Goal: Task Accomplishment & Management: Use online tool/utility

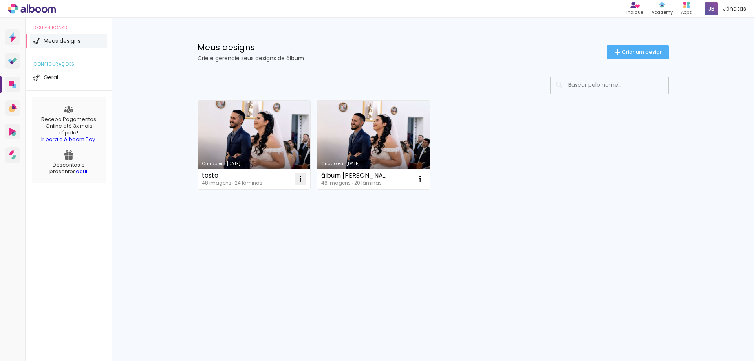
click at [301, 182] on iron-icon at bounding box center [300, 178] width 9 height 9
click at [268, 235] on paper-item "Excluir" at bounding box center [269, 231] width 77 height 16
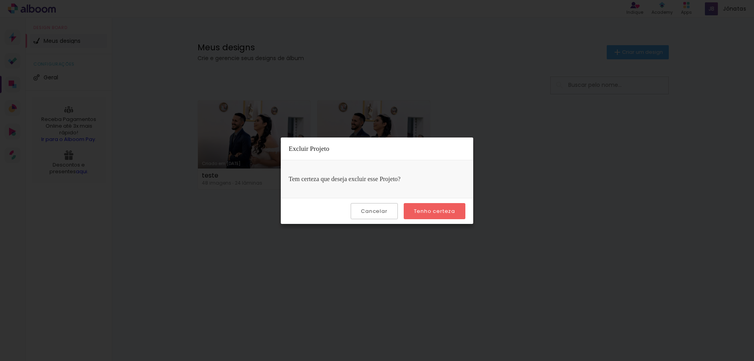
click at [0, 0] on slot "Tenho certeza" at bounding box center [0, 0] width 0 height 0
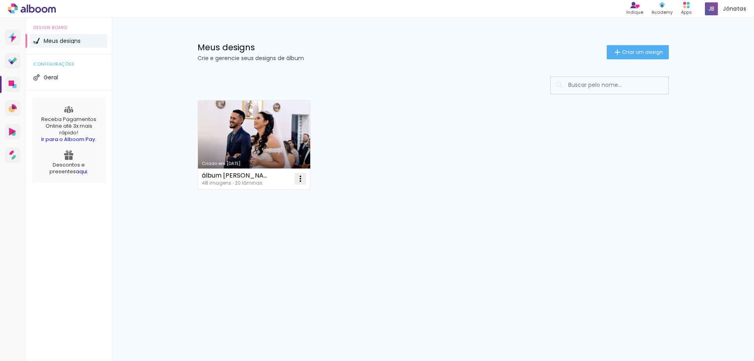
click at [298, 179] on iron-icon at bounding box center [300, 178] width 9 height 9
click at [283, 229] on paper-item "Excluir" at bounding box center [269, 231] width 77 height 16
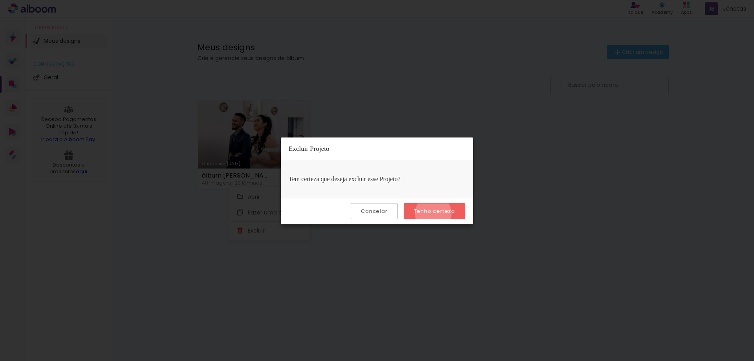
click at [0, 0] on slot "Tenho certeza" at bounding box center [0, 0] width 0 height 0
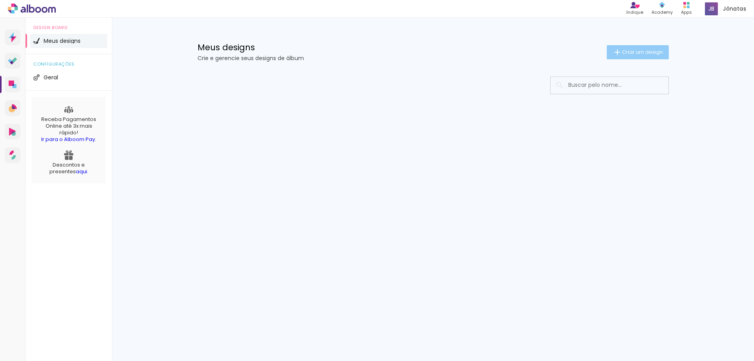
click at [637, 59] on paper-button "Criar um design" at bounding box center [638, 52] width 62 height 14
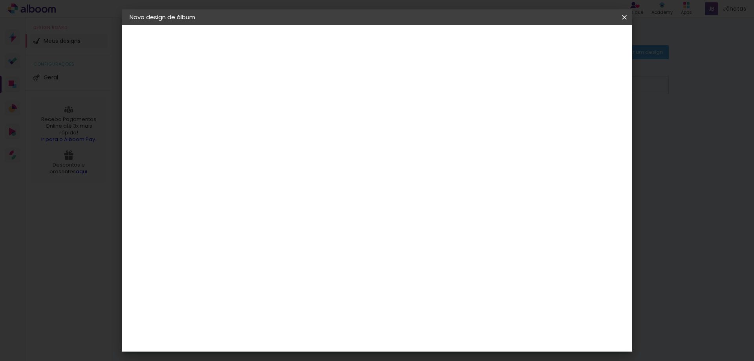
click at [261, 112] on paper-input-container "Título do álbum" at bounding box center [257, 106] width 5 height 20
type input "álbum de [PERSON_NAME]"
type paper-input "álbum de [PERSON_NAME]"
click at [280, 124] on div at bounding box center [258, 105] width 45 height 59
click at [0, 0] on slot "Avançar" at bounding box center [0, 0] width 0 height 0
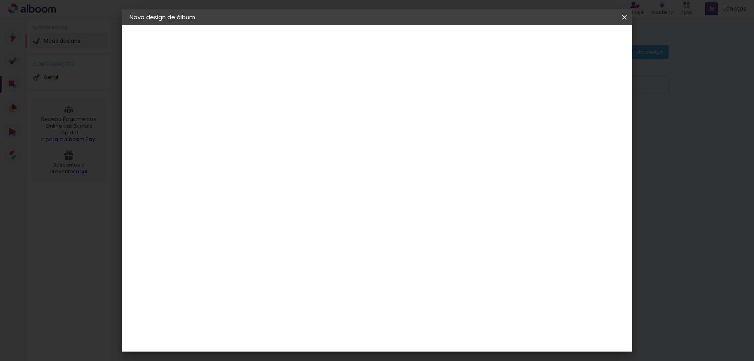
click at [0, 0] on slot "Tamanho Livre" at bounding box center [0, 0] width 0 height 0
click at [0, 0] on slot "Avançar" at bounding box center [0, 0] width 0 height 0
drag, startPoint x: 242, startPoint y: 223, endPoint x: 232, endPoint y: 223, distance: 9.8
click at [232, 223] on input "30" at bounding box center [233, 223] width 20 height 12
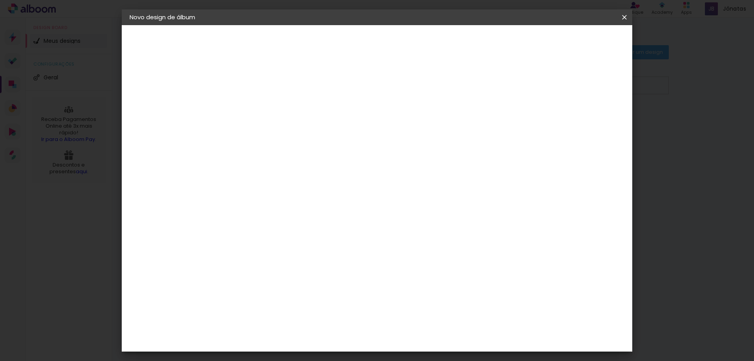
type input "20"
type paper-input "20"
click at [553, 162] on div "30 cm cm cm mm A maioria das encadernadoras sugere 5mm de sangria." at bounding box center [409, 130] width 371 height 63
click at [583, 47] on paper-button "Iniciar design" at bounding box center [557, 41] width 51 height 13
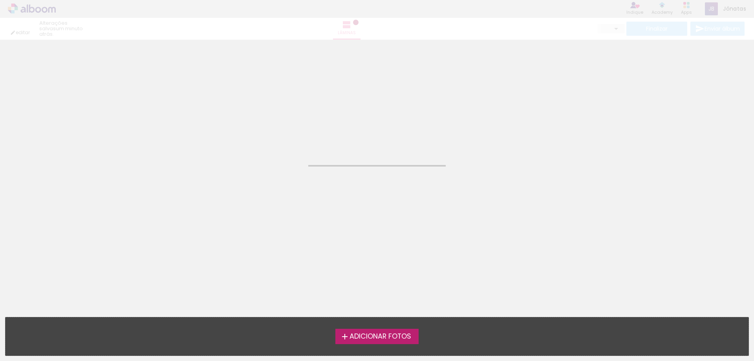
click at [404, 338] on span "Adicionar Fotos" at bounding box center [381, 336] width 62 height 7
click at [0, 0] on input "file" at bounding box center [0, 0] width 0 height 0
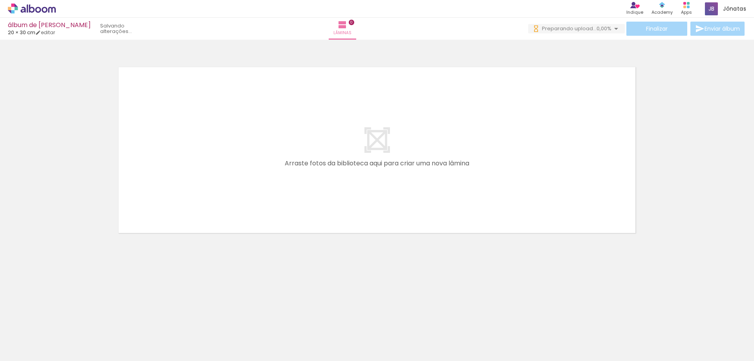
scroll to position [0, 892]
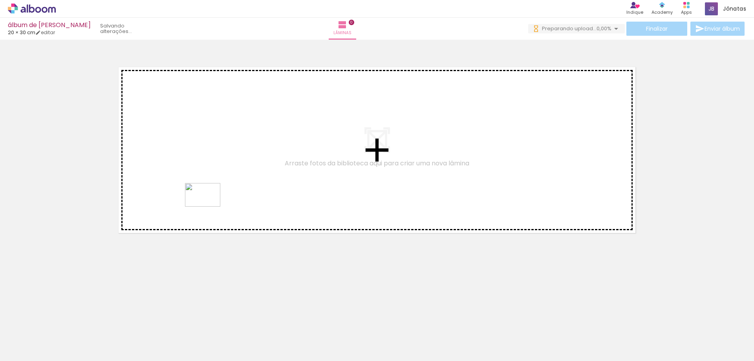
drag, startPoint x: 156, startPoint y: 339, endPoint x: 209, endPoint y: 205, distance: 143.9
click at [209, 205] on quentale-workspace at bounding box center [377, 180] width 754 height 361
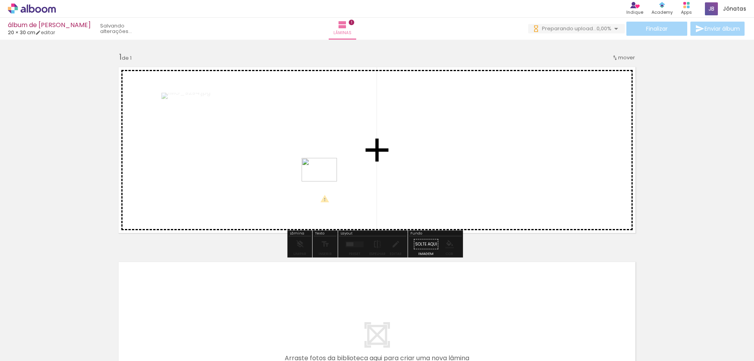
drag, startPoint x: 251, startPoint y: 340, endPoint x: 325, endPoint y: 181, distance: 175.5
click at [325, 181] on quentale-workspace at bounding box center [377, 180] width 754 height 361
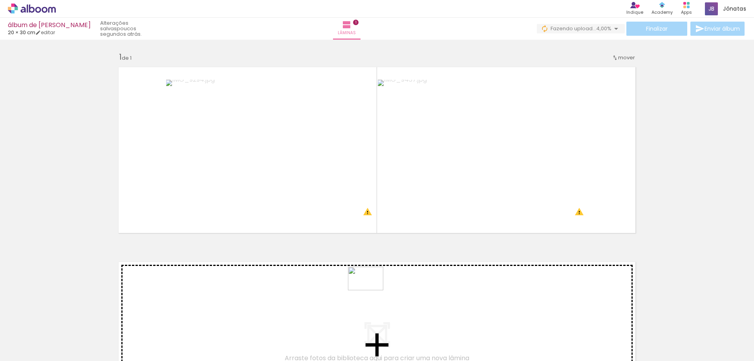
drag, startPoint x: 209, startPoint y: 340, endPoint x: 379, endPoint y: 290, distance: 177.3
click at [379, 290] on quentale-workspace at bounding box center [377, 180] width 754 height 361
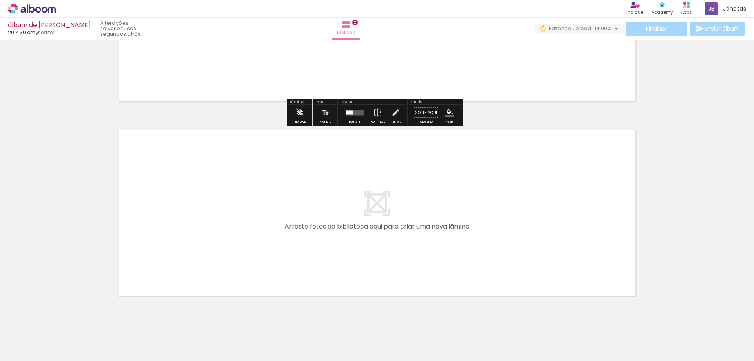
scroll to position [343, 0]
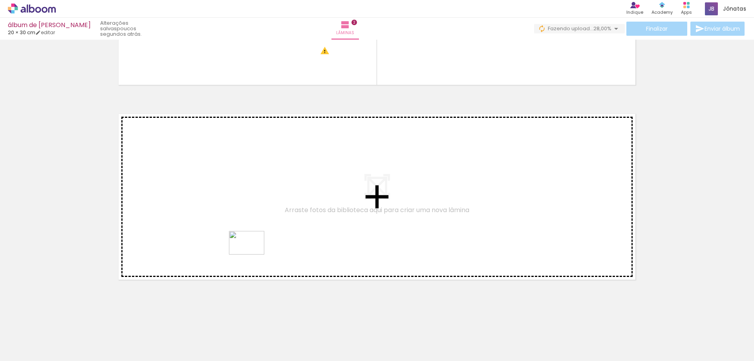
drag, startPoint x: 290, startPoint y: 345, endPoint x: 253, endPoint y: 254, distance: 98.1
click at [253, 254] on quentale-workspace at bounding box center [377, 180] width 754 height 361
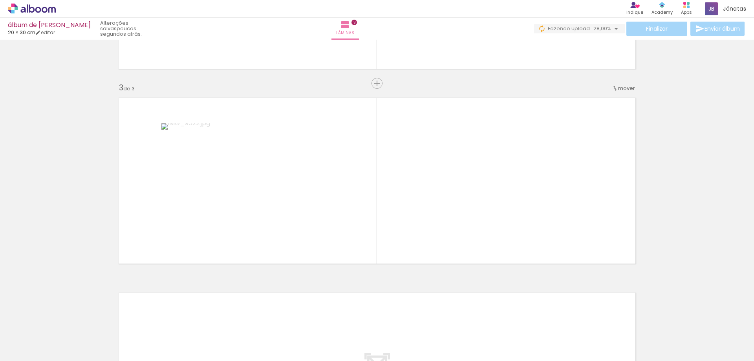
scroll to position [364, 0]
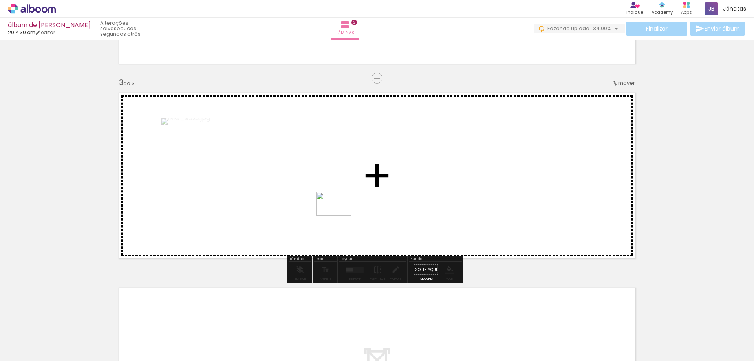
drag, startPoint x: 329, startPoint y: 338, endPoint x: 340, endPoint y: 216, distance: 122.9
click at [340, 216] on quentale-workspace at bounding box center [377, 180] width 754 height 361
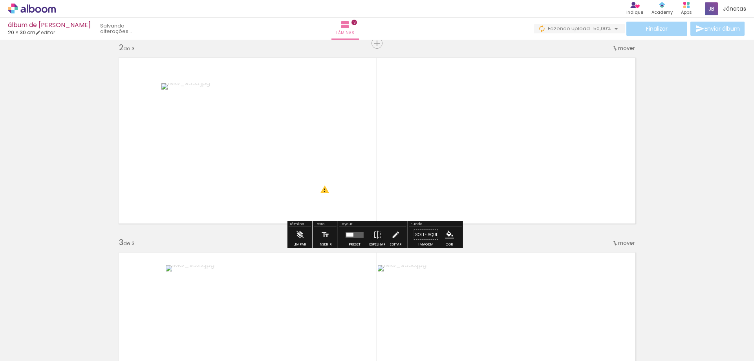
scroll to position [207, 0]
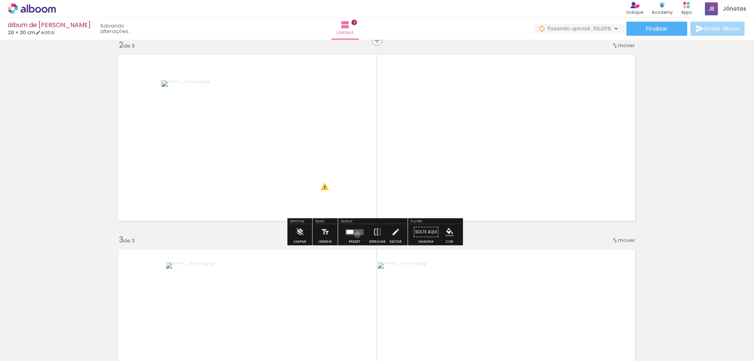
click at [355, 234] on quentale-layouter at bounding box center [355, 232] width 18 height 6
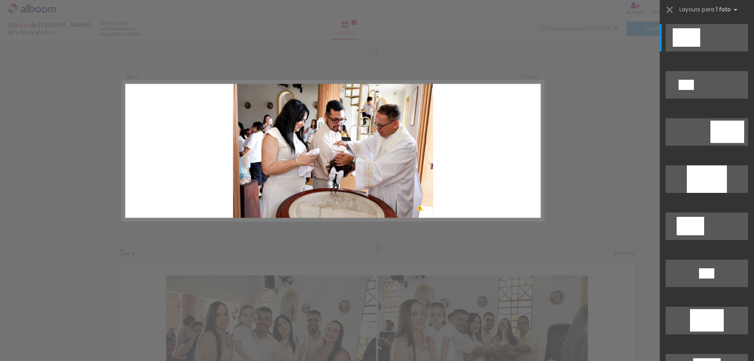
scroll to position [169, 0]
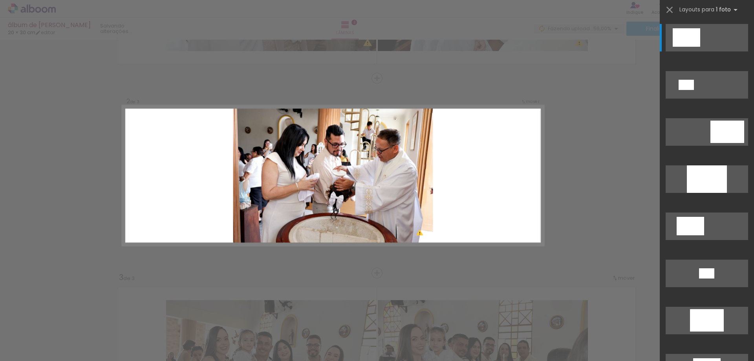
click at [709, 178] on div at bounding box center [707, 178] width 40 height 27
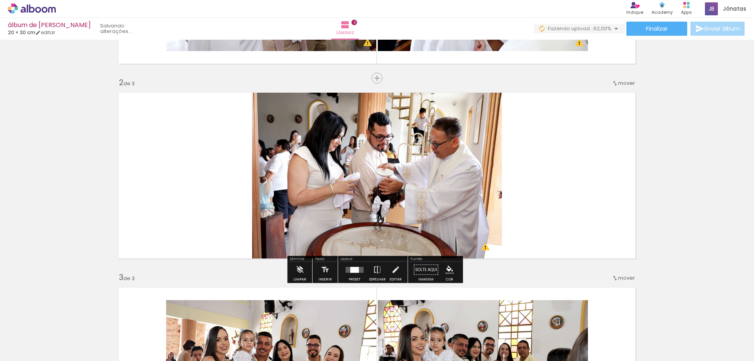
click at [693, 196] on div "Inserir lâmina 1 de 3 Inserir lâmina 2 de 3 Inserir lâmina 3 de 3 O Designbox p…" at bounding box center [377, 263] width 754 height 780
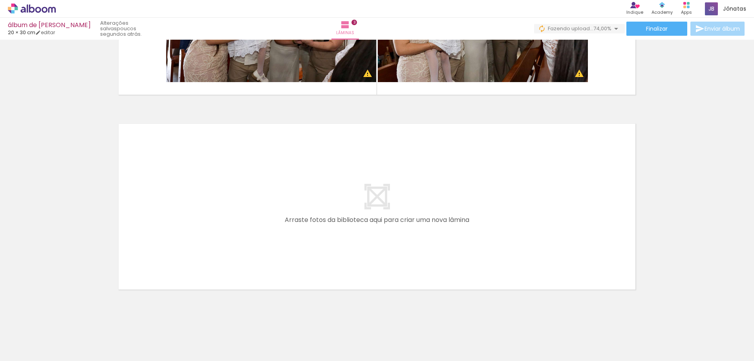
scroll to position [538, 0]
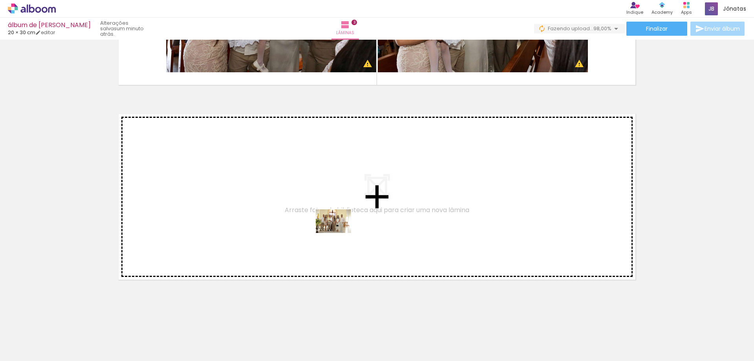
drag, startPoint x: 388, startPoint y: 341, endPoint x: 339, endPoint y: 233, distance: 118.5
click at [339, 233] on quentale-workspace at bounding box center [377, 180] width 754 height 361
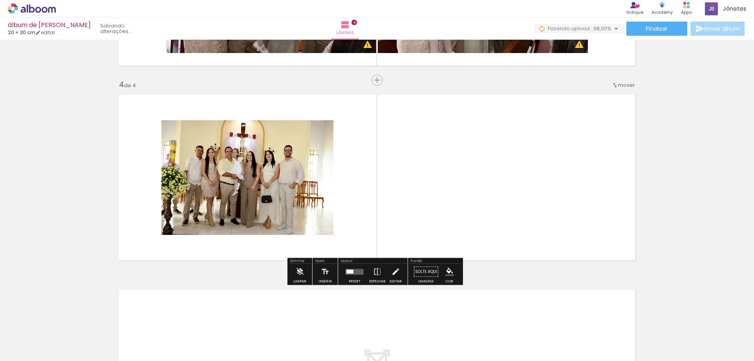
scroll to position [559, 0]
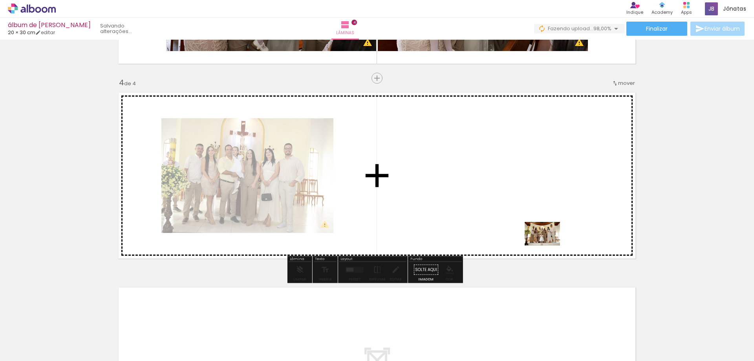
drag, startPoint x: 608, startPoint y: 340, endPoint x: 547, endPoint y: 243, distance: 114.7
click at [547, 243] on quentale-workspace at bounding box center [377, 180] width 754 height 361
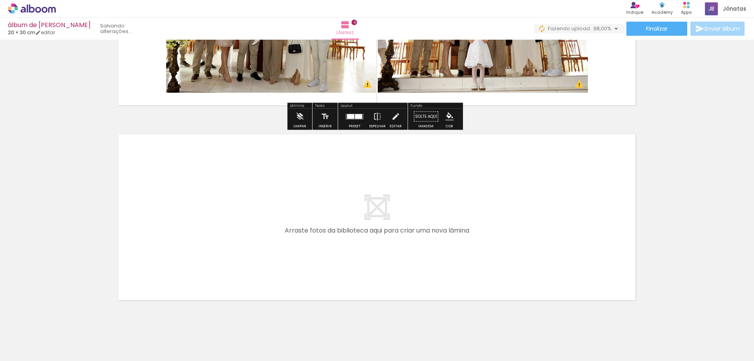
scroll to position [716, 0]
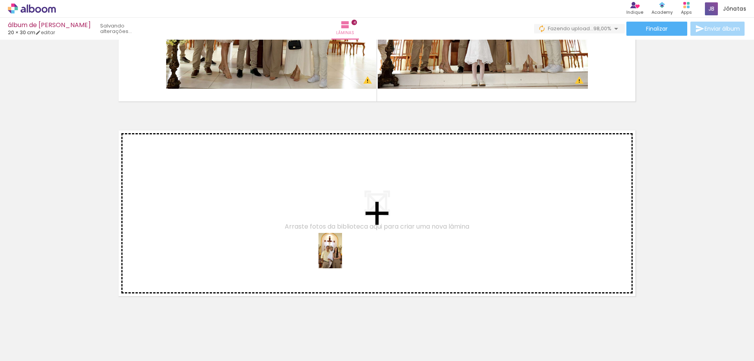
drag, startPoint x: 427, startPoint y: 344, endPoint x: 342, endPoint y: 256, distance: 122.5
click at [342, 256] on quentale-workspace at bounding box center [377, 180] width 754 height 361
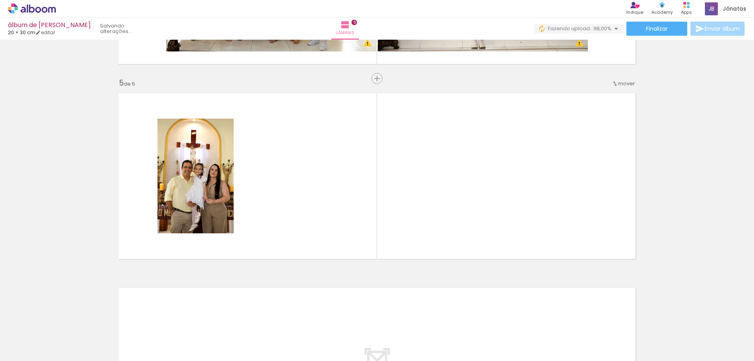
scroll to position [754, 0]
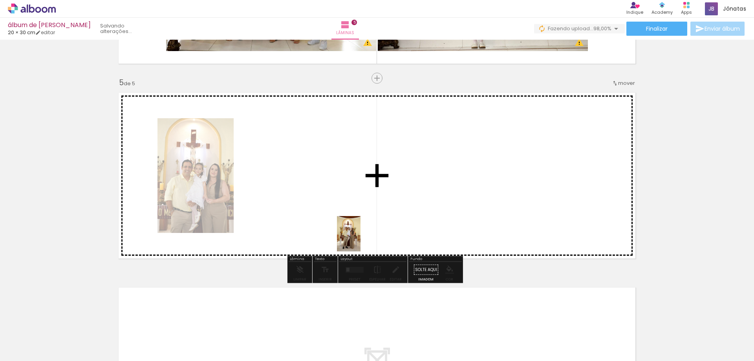
drag, startPoint x: 465, startPoint y: 339, endPoint x: 360, endPoint y: 240, distance: 144.1
click at [360, 240] on quentale-workspace at bounding box center [377, 180] width 754 height 361
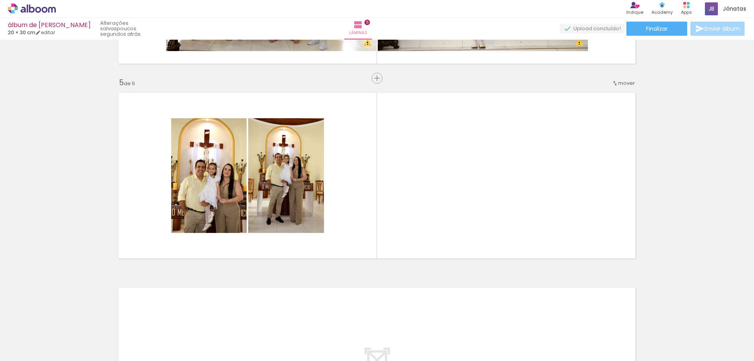
scroll to position [0, 1058]
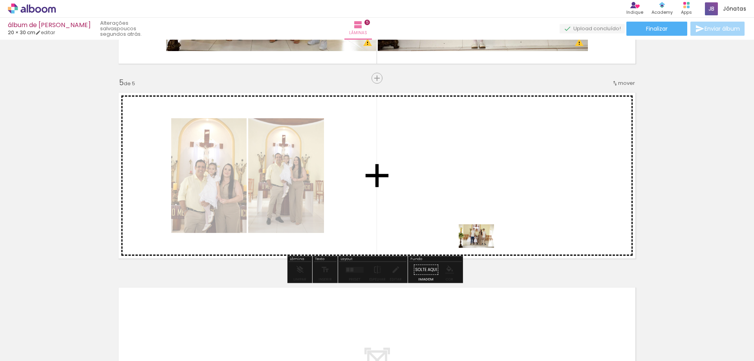
drag, startPoint x: 567, startPoint y: 336, endPoint x: 476, endPoint y: 230, distance: 139.8
click at [476, 230] on quentale-workspace at bounding box center [377, 180] width 754 height 361
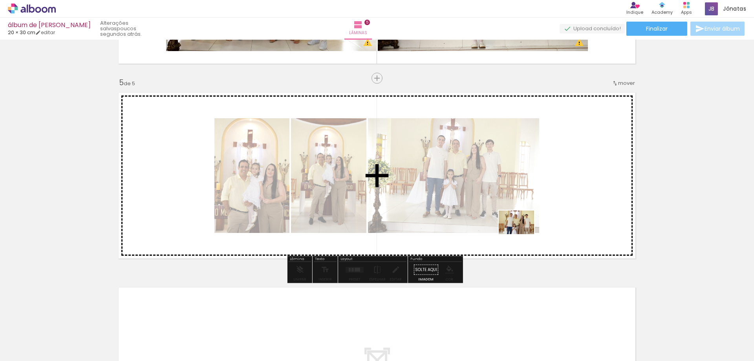
drag, startPoint x: 602, startPoint y: 343, endPoint x: 522, endPoint y: 234, distance: 135.2
click at [522, 234] on quentale-workspace at bounding box center [377, 180] width 754 height 361
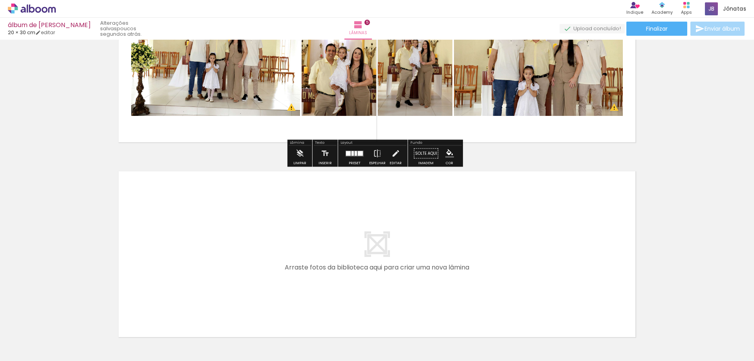
scroll to position [871, 0]
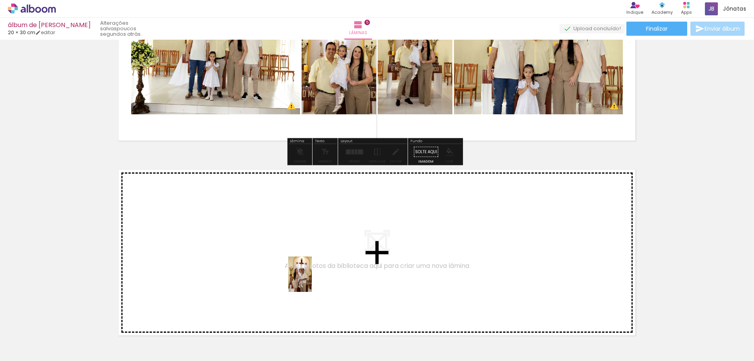
drag, startPoint x: 348, startPoint y: 349, endPoint x: 312, endPoint y: 280, distance: 77.6
click at [312, 280] on quentale-workspace at bounding box center [377, 180] width 754 height 361
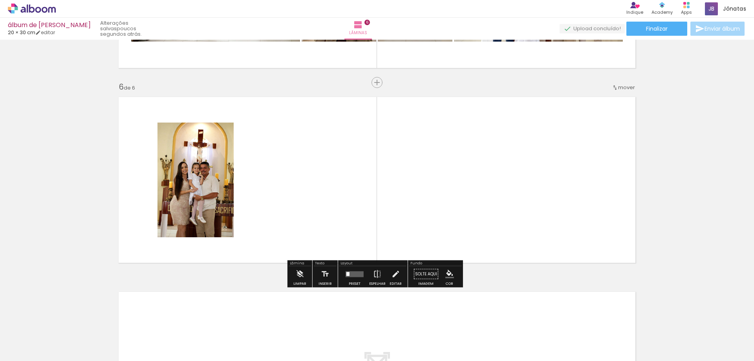
scroll to position [948, 0]
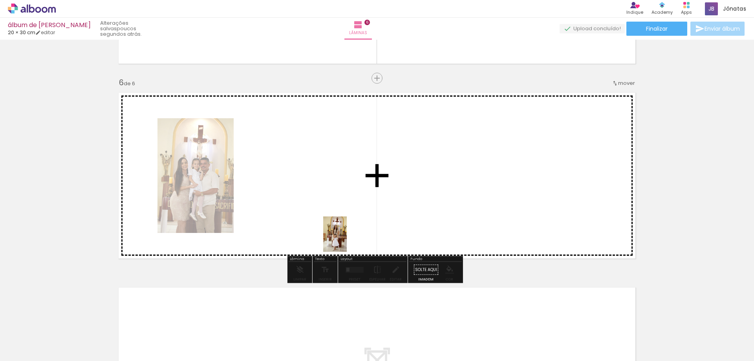
drag, startPoint x: 484, startPoint y: 345, endPoint x: 489, endPoint y: 316, distance: 29.5
click at [345, 236] on quentale-workspace at bounding box center [377, 180] width 754 height 361
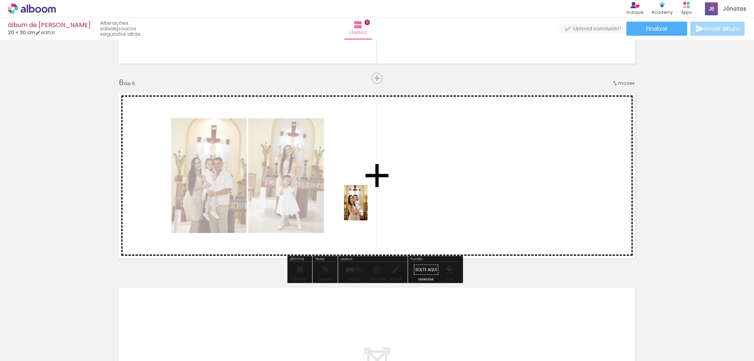
drag, startPoint x: 520, startPoint y: 339, endPoint x: 368, endPoint y: 209, distance: 200.5
click at [368, 209] on quentale-workspace at bounding box center [377, 180] width 754 height 361
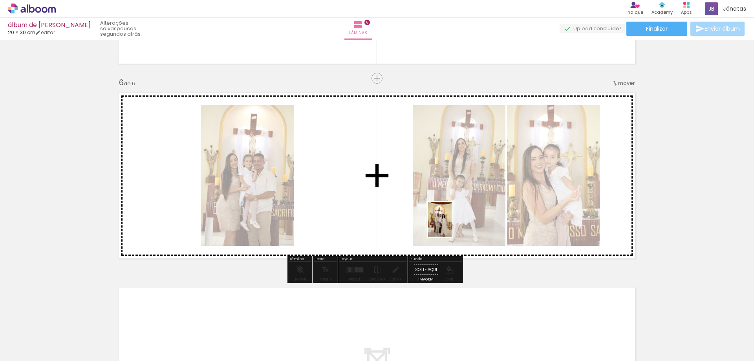
drag, startPoint x: 393, startPoint y: 338, endPoint x: 460, endPoint y: 223, distance: 132.9
click at [453, 221] on quentale-workspace at bounding box center [377, 180] width 754 height 361
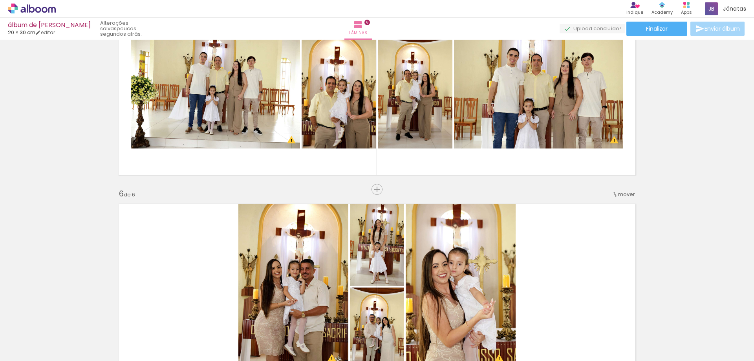
scroll to position [965, 0]
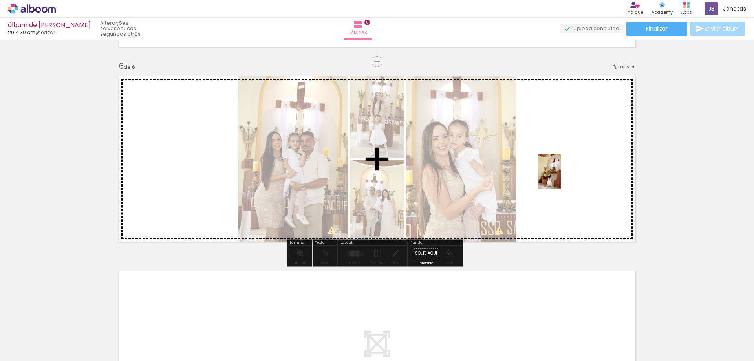
drag, startPoint x: 645, startPoint y: 330, endPoint x: 562, endPoint y: 177, distance: 174.7
click at [561, 177] on quentale-workspace at bounding box center [377, 180] width 754 height 361
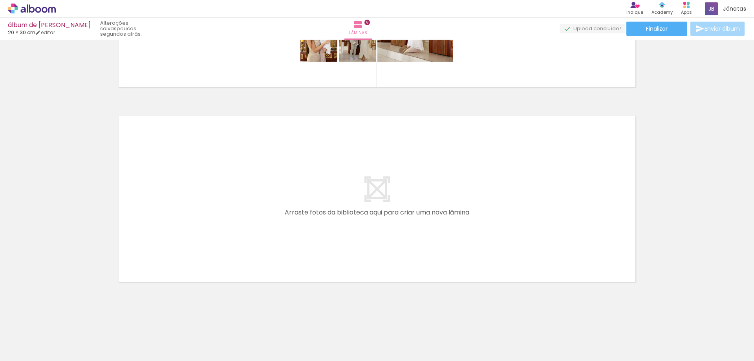
scroll to position [1122, 0]
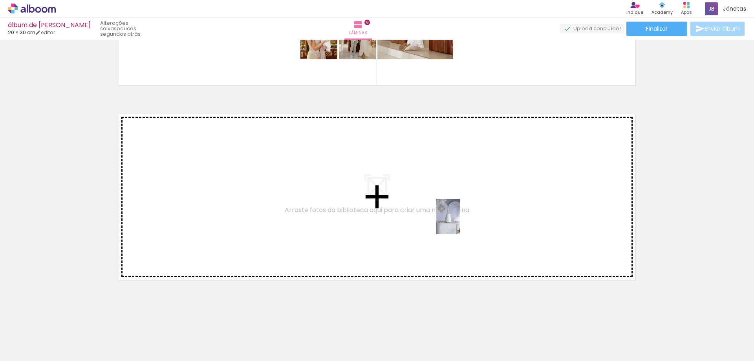
drag, startPoint x: 601, startPoint y: 332, endPoint x: 460, endPoint y: 222, distance: 178.9
click at [460, 222] on quentale-workspace at bounding box center [377, 180] width 754 height 361
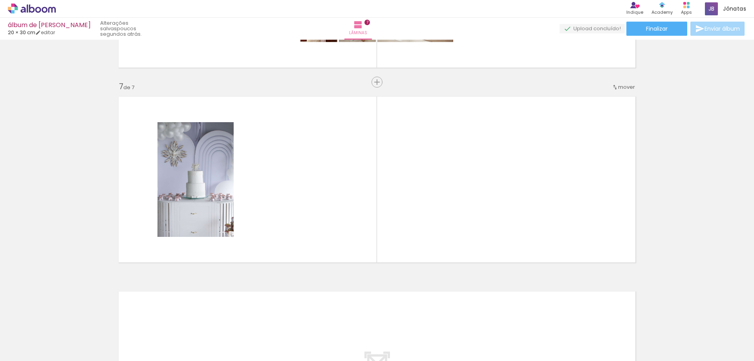
scroll to position [1143, 0]
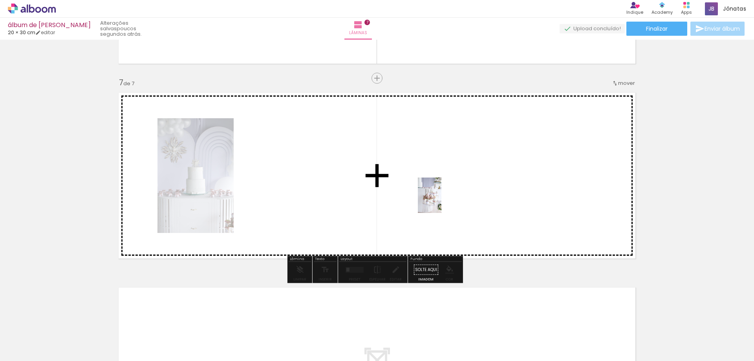
drag, startPoint x: 635, startPoint y: 336, endPoint x: 435, endPoint y: 186, distance: 250.3
click at [435, 186] on quentale-workspace at bounding box center [377, 180] width 754 height 361
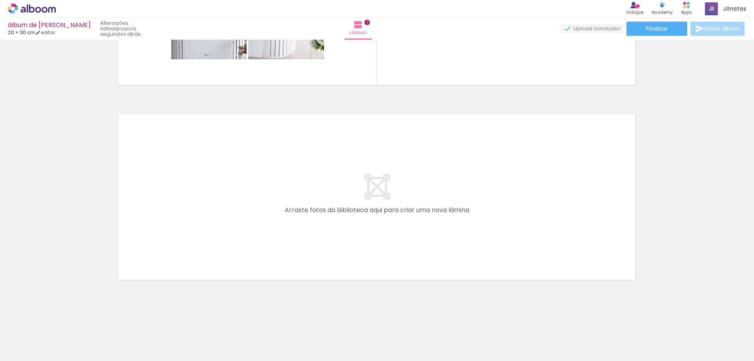
scroll to position [0, 1512]
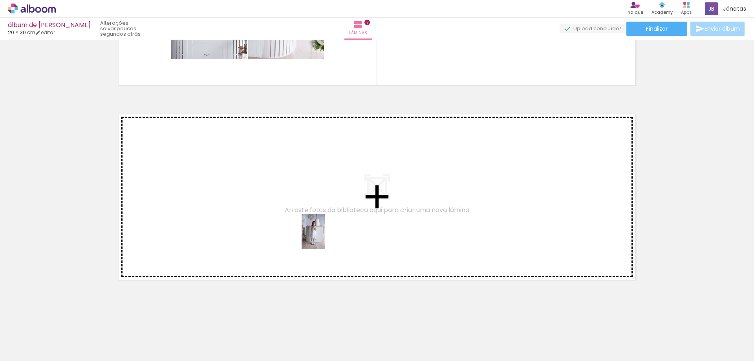
drag, startPoint x: 331, startPoint y: 343, endPoint x: 390, endPoint y: 332, distance: 60.8
click at [324, 233] on quentale-workspace at bounding box center [377, 180] width 754 height 361
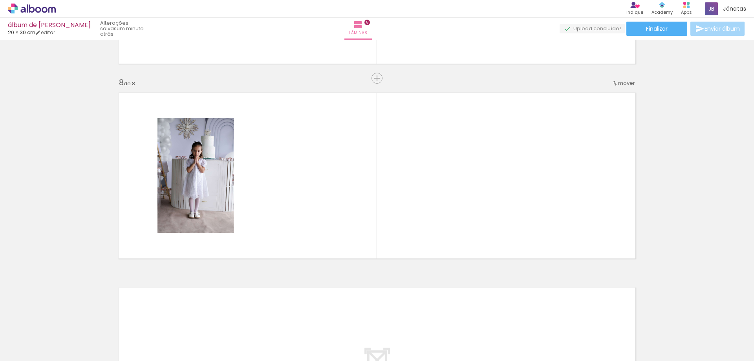
scroll to position [1338, 0]
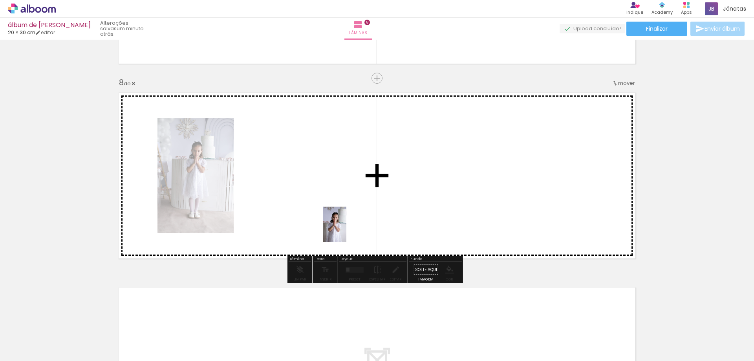
drag, startPoint x: 378, startPoint y: 336, endPoint x: 418, endPoint y: 306, distance: 50.7
click at [334, 202] on quentale-workspace at bounding box center [377, 180] width 754 height 361
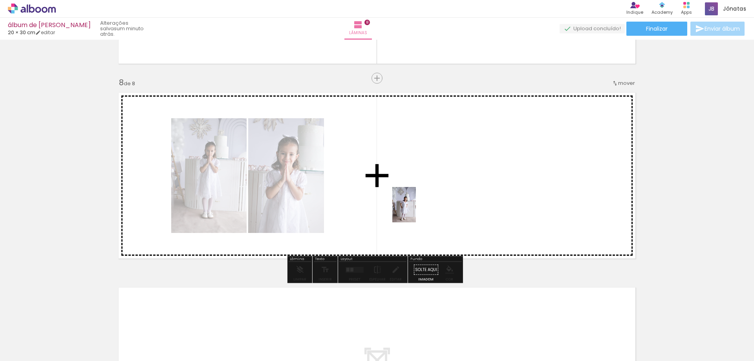
drag, startPoint x: 425, startPoint y: 335, endPoint x: 545, endPoint y: 318, distance: 121.3
click at [416, 210] on quentale-workspace at bounding box center [377, 180] width 754 height 361
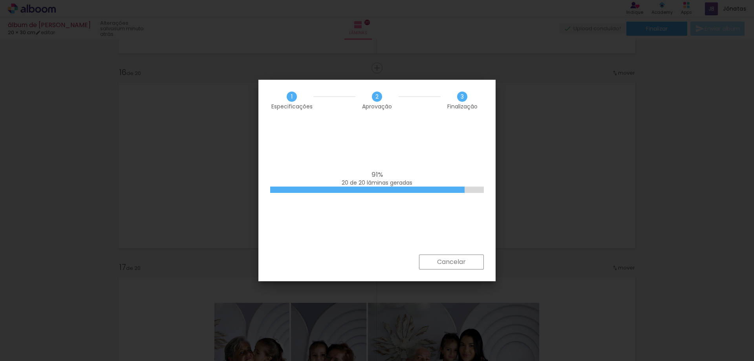
scroll to position [0, 1512]
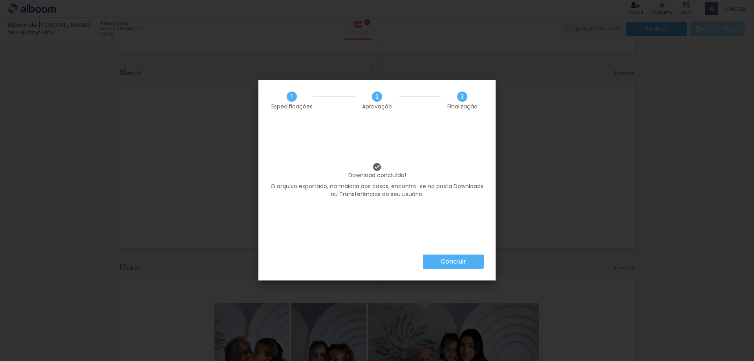
click at [0, 0] on slot "Concluir" at bounding box center [0, 0] width 0 height 0
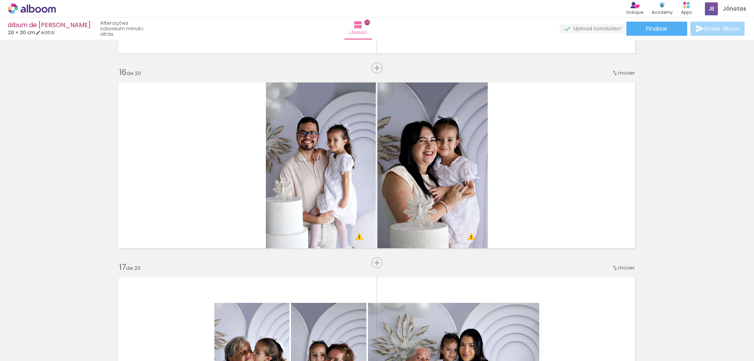
scroll to position [0, 1512]
